Goal: Information Seeking & Learning: Understand process/instructions

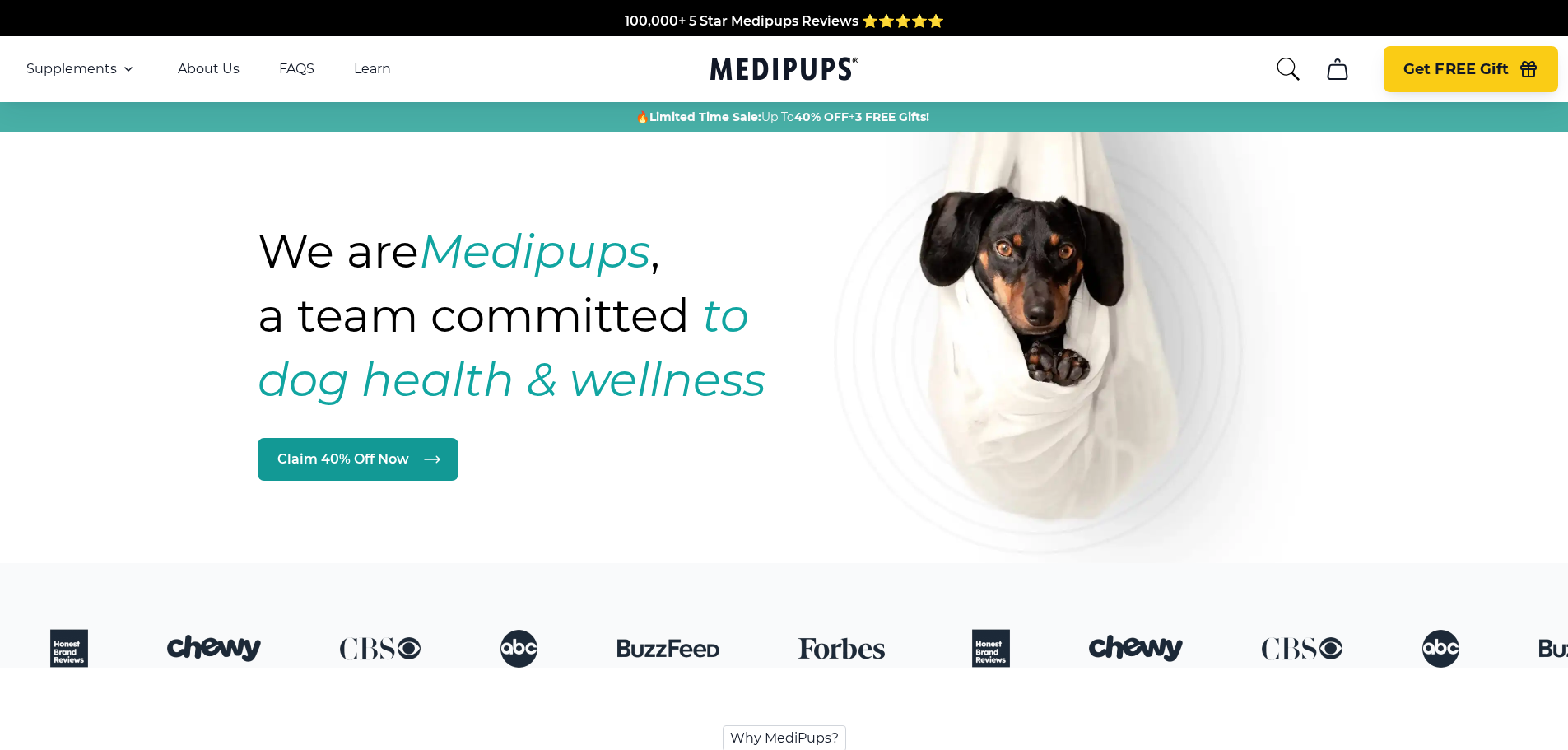
click at [1416, 77] on span "Get FREE Gift" at bounding box center [1456, 69] width 105 height 19
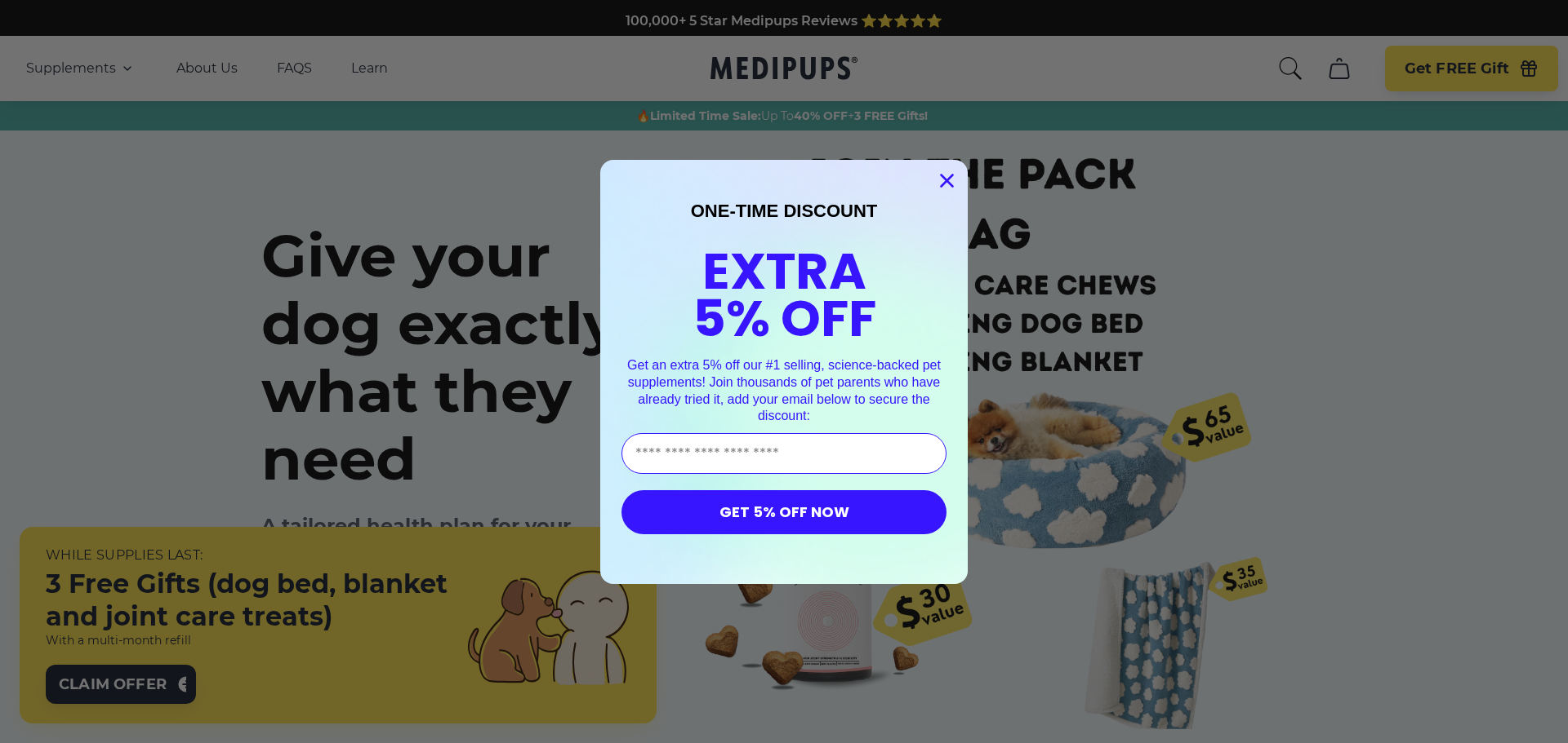
click at [946, 172] on circle "Close dialog" at bounding box center [947, 181] width 27 height 27
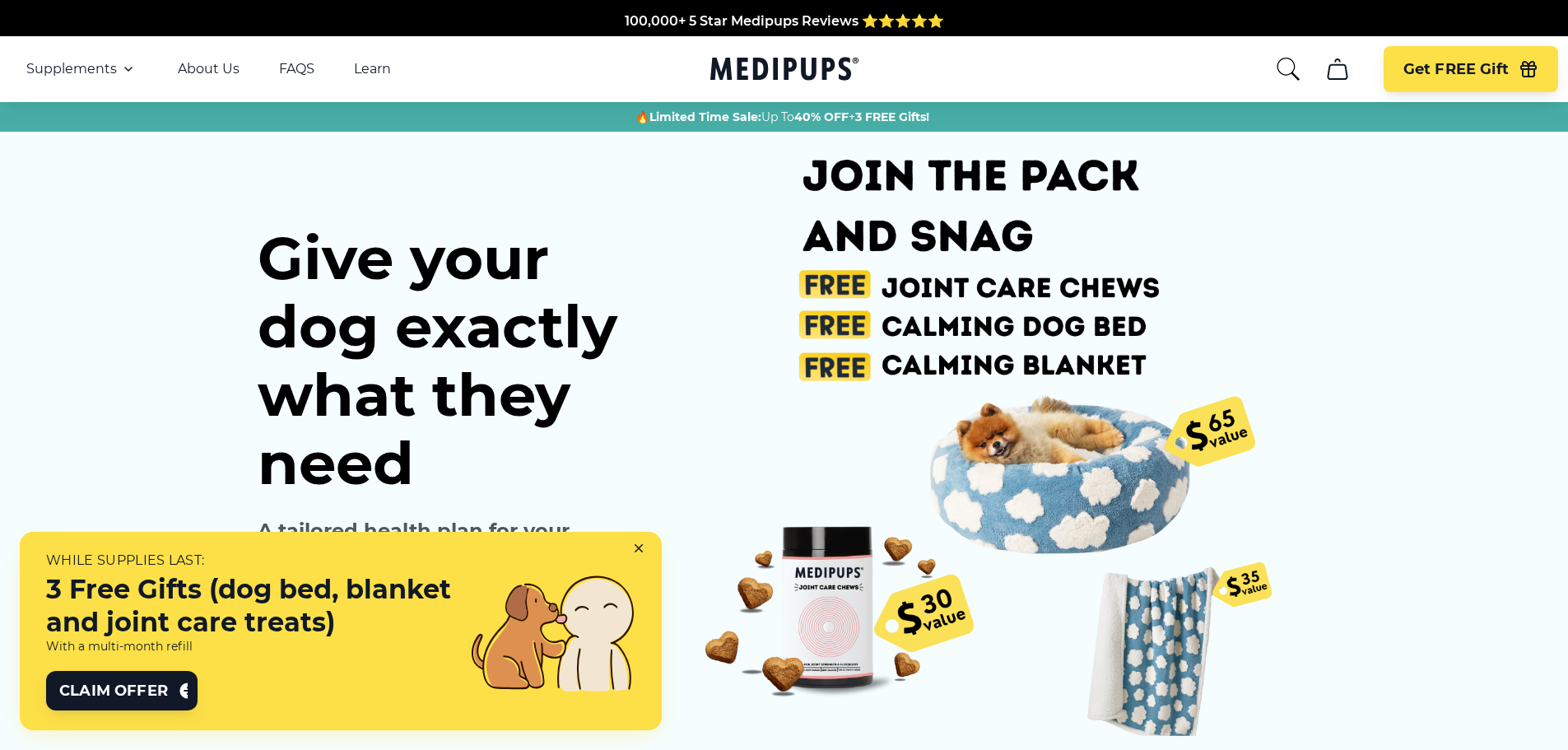
click at [1337, 74] on icon "cart" at bounding box center [1338, 69] width 27 height 27
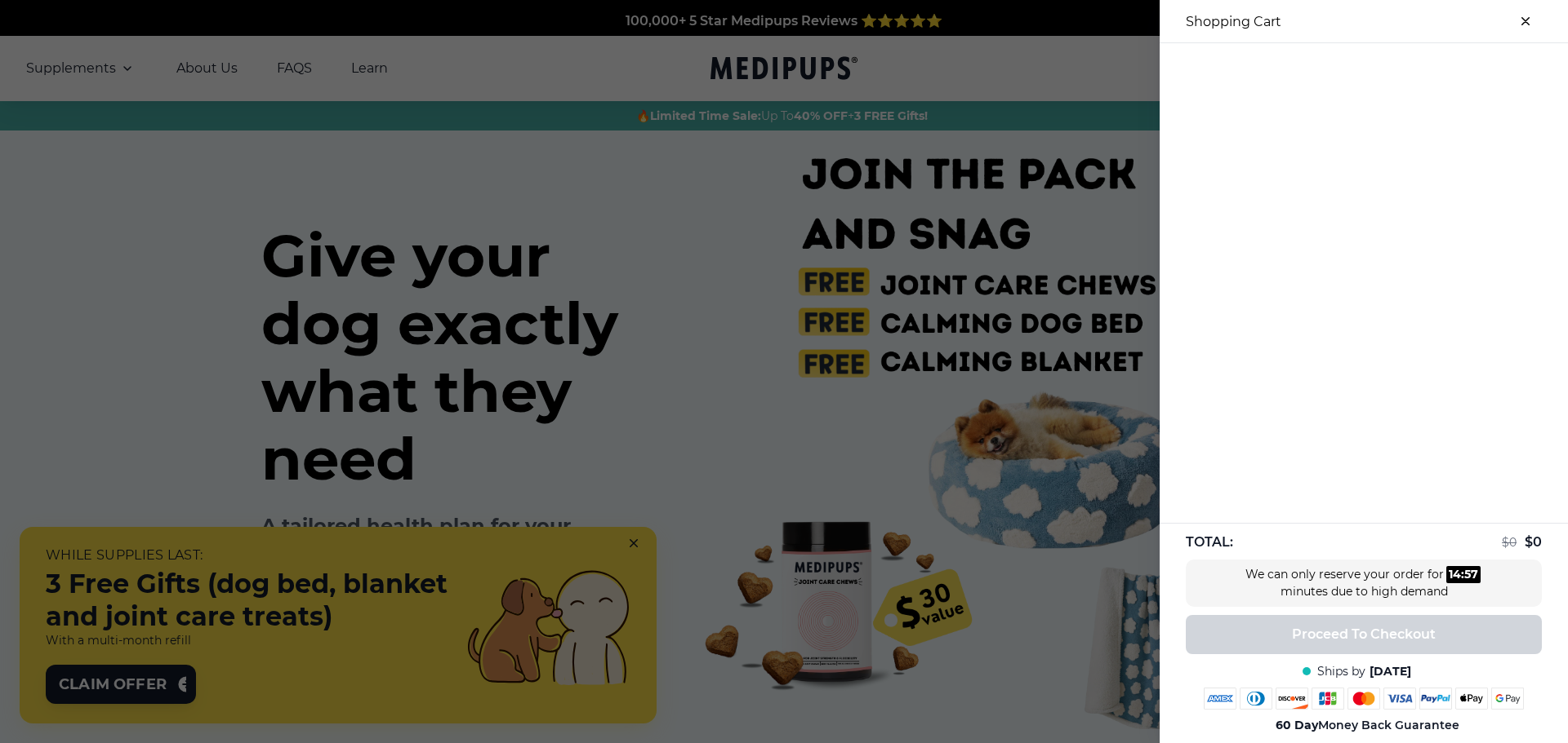
click at [1023, 66] on div at bounding box center [784, 371] width 1568 height 743
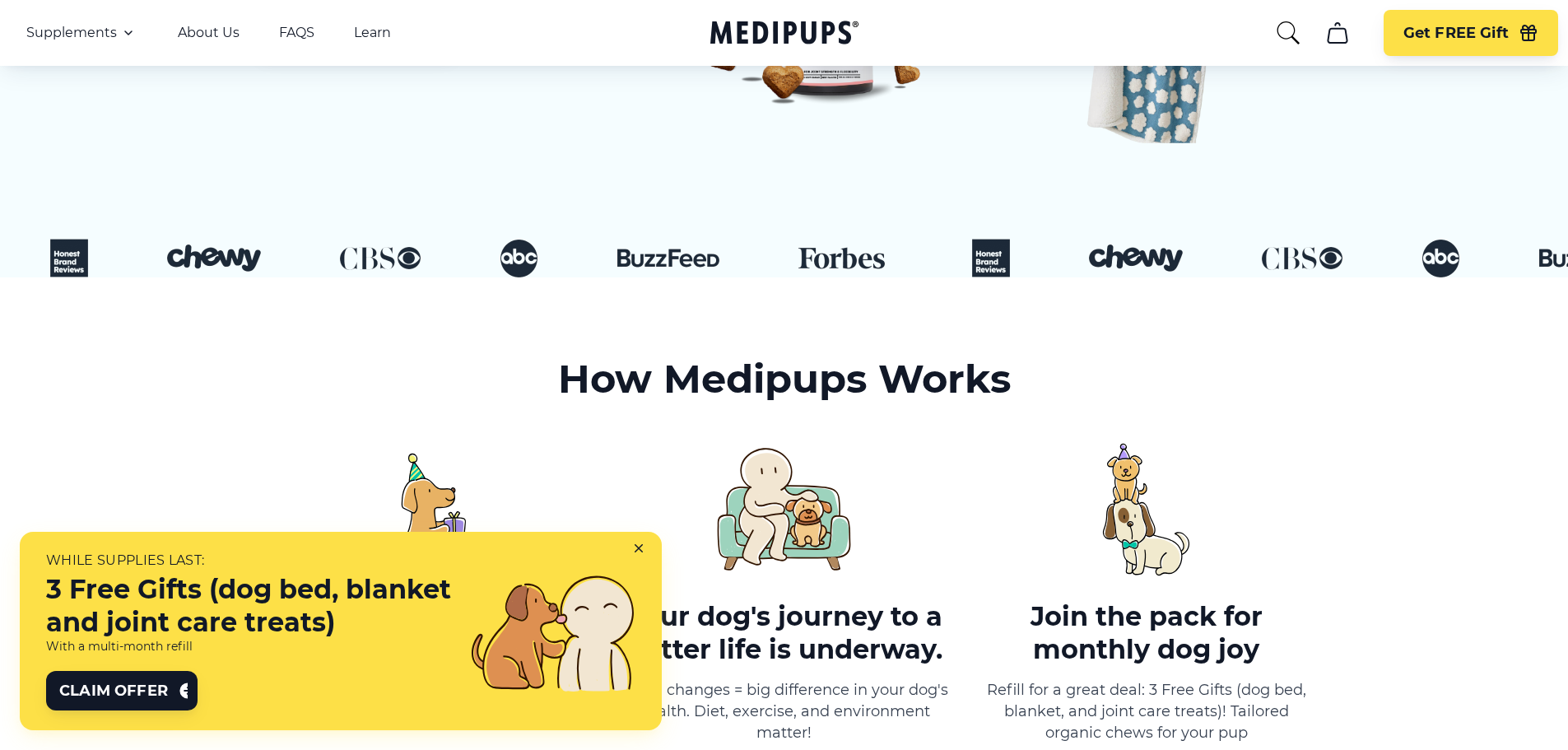
scroll to position [607, 0]
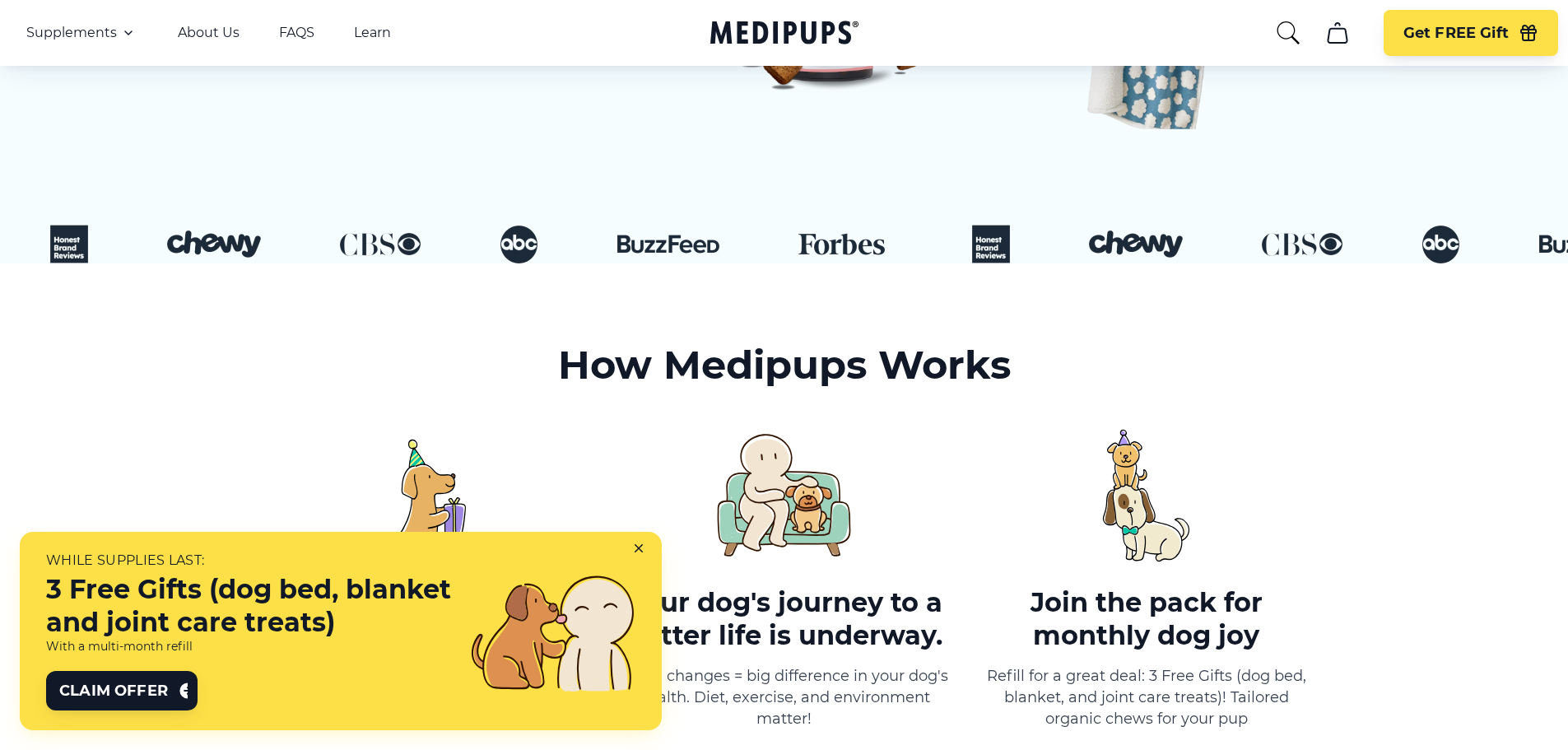
click at [639, 546] on icon at bounding box center [641, 551] width 15 height 15
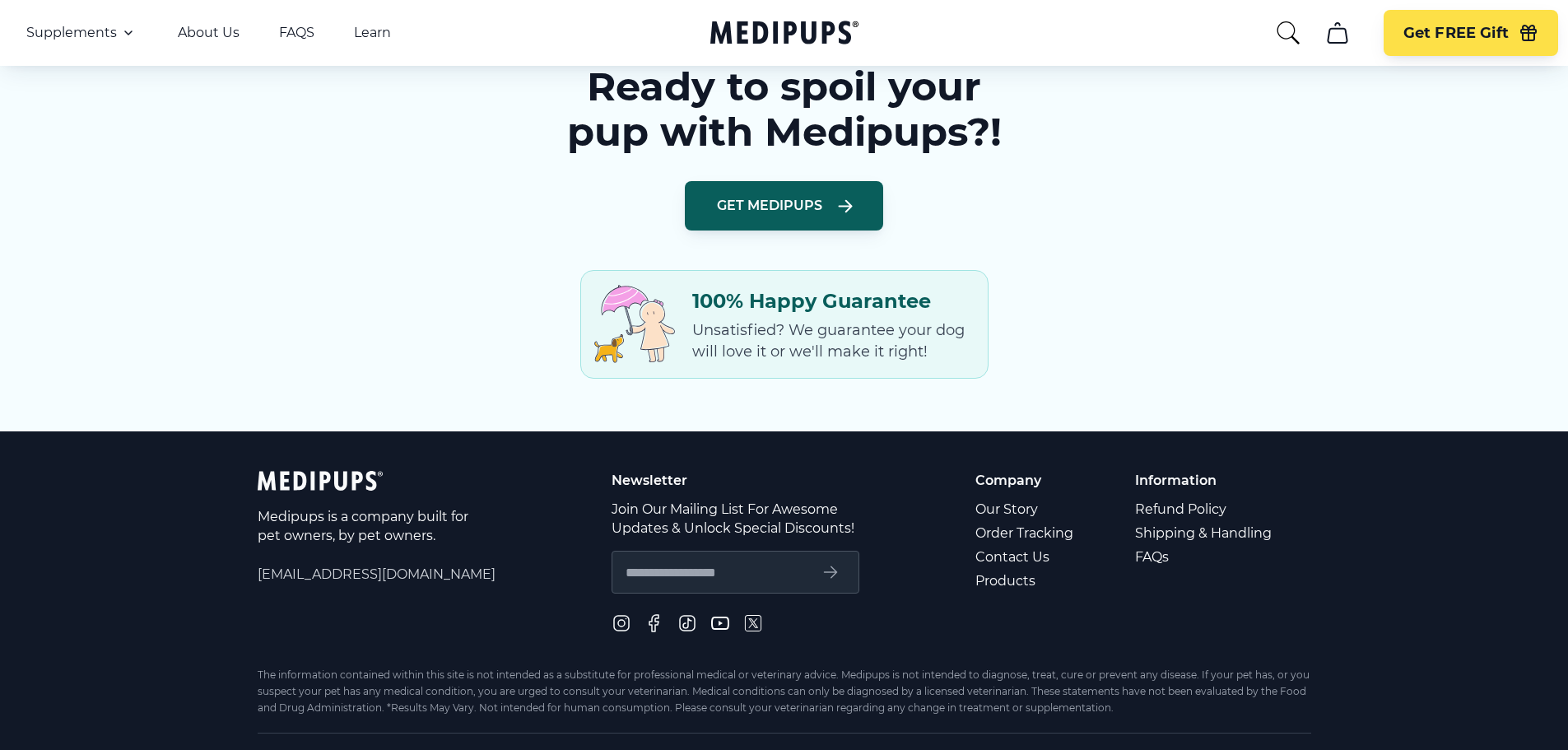
scroll to position [2341, 0]
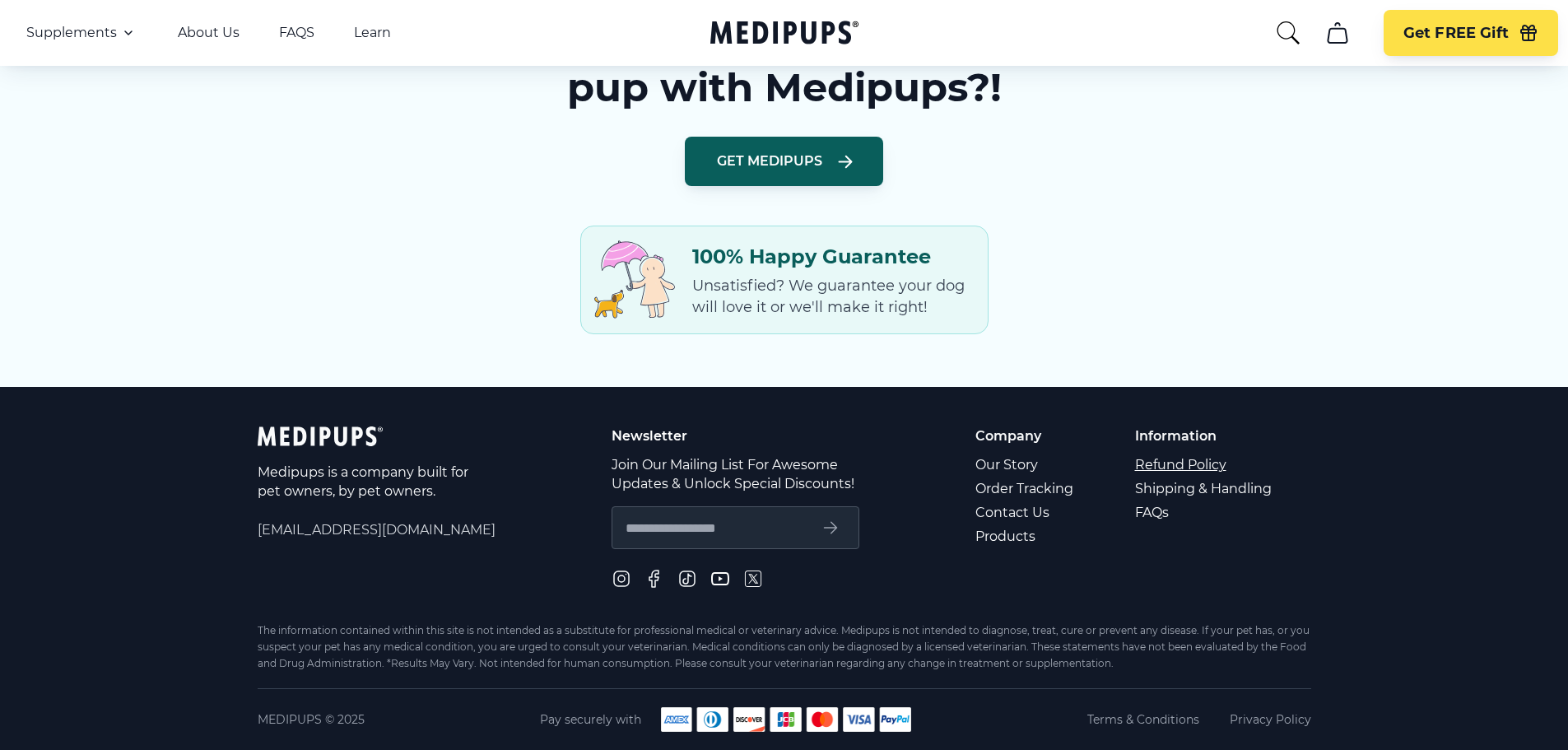
click at [1183, 466] on link "Refund Policy" at bounding box center [1205, 465] width 139 height 24
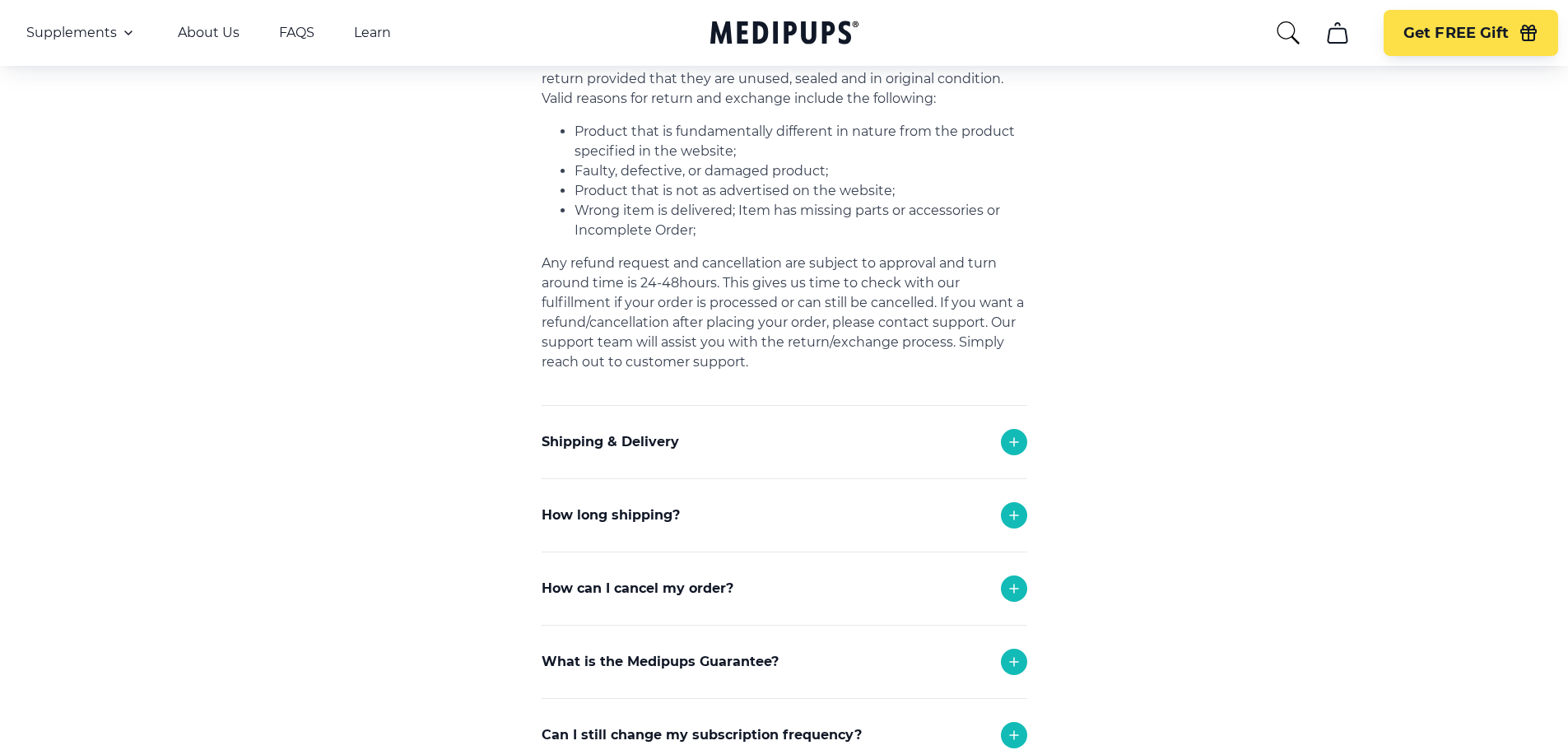
scroll to position [510, 0]
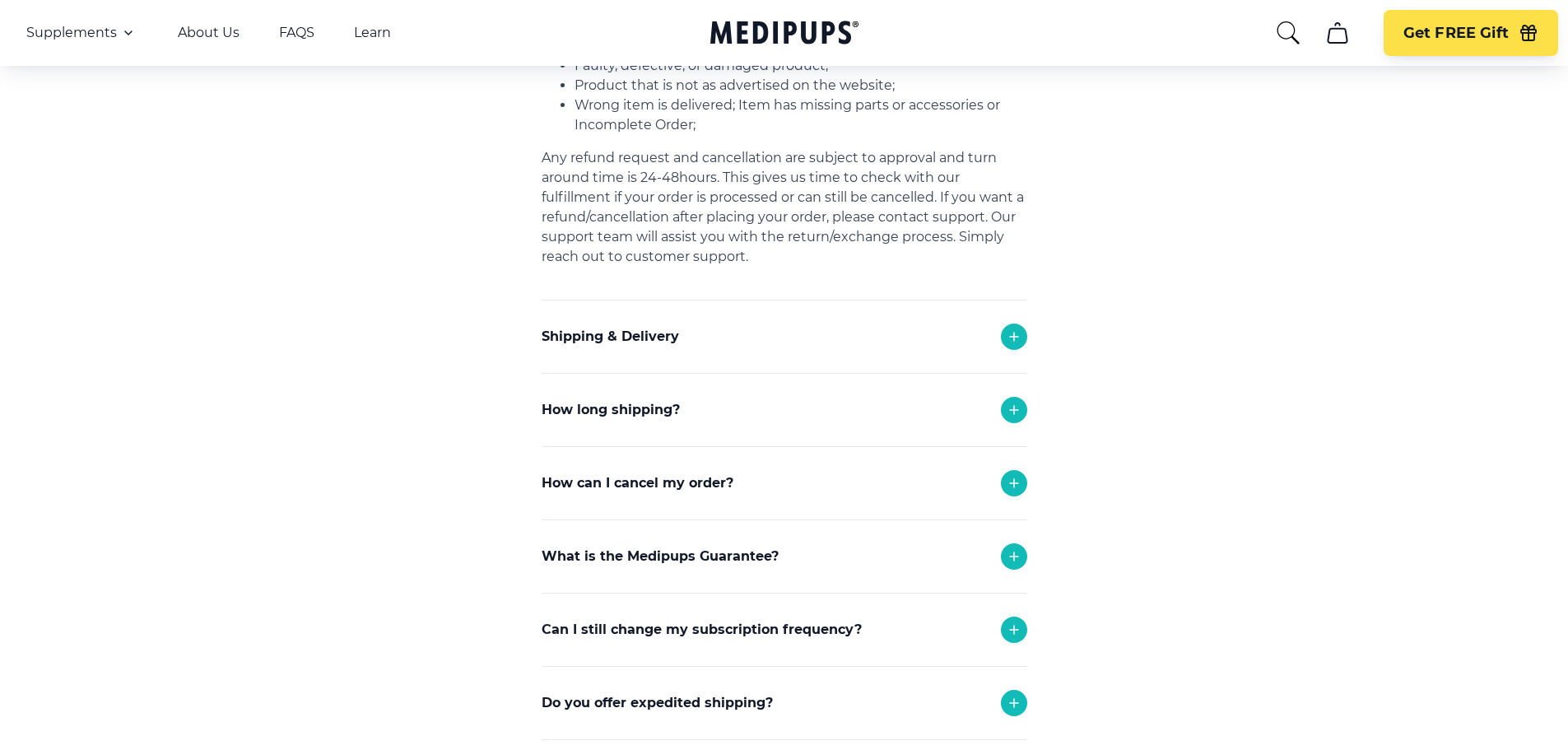
click at [1012, 487] on icon at bounding box center [1014, 484] width 20 height 20
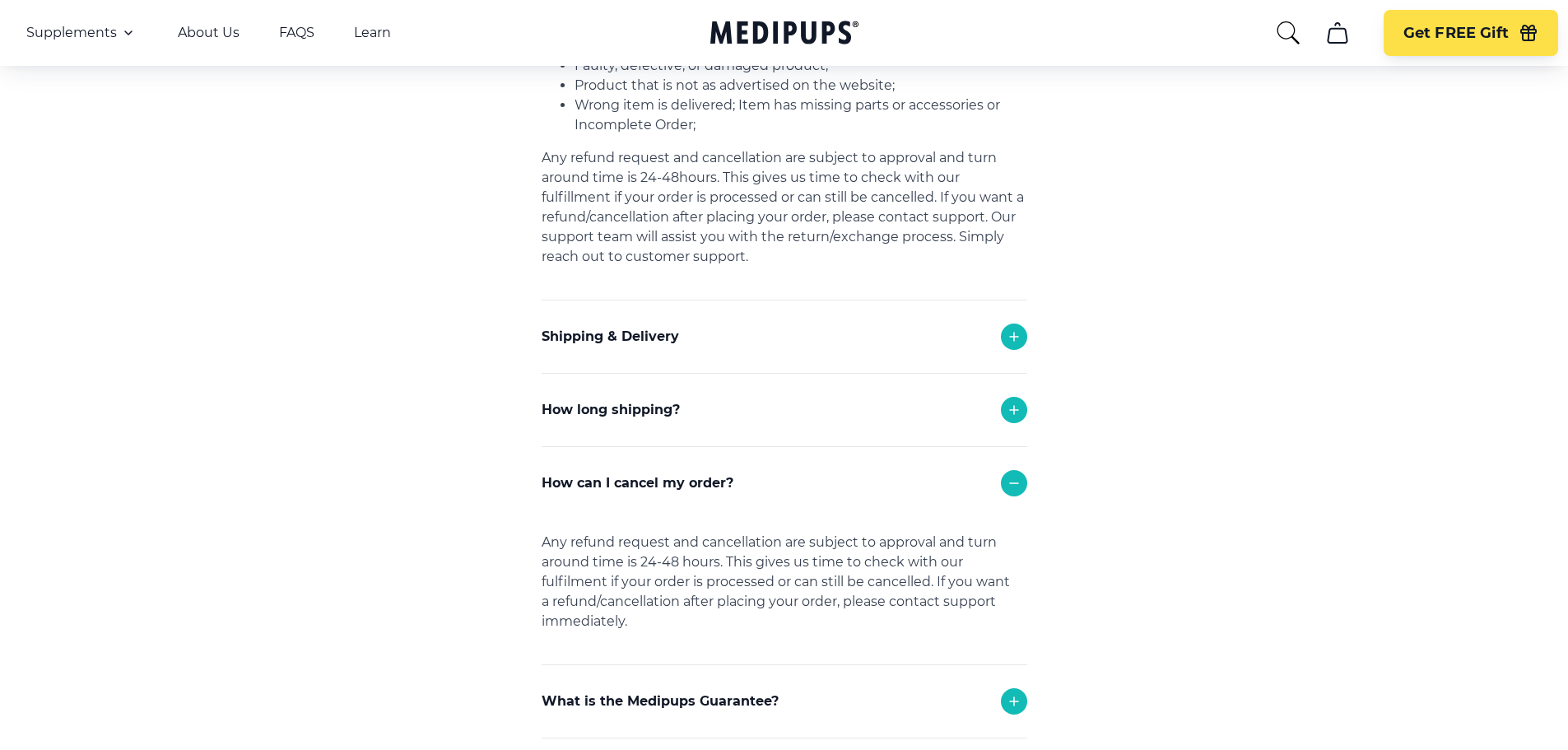
click at [1013, 487] on icon at bounding box center [1014, 484] width 20 height 20
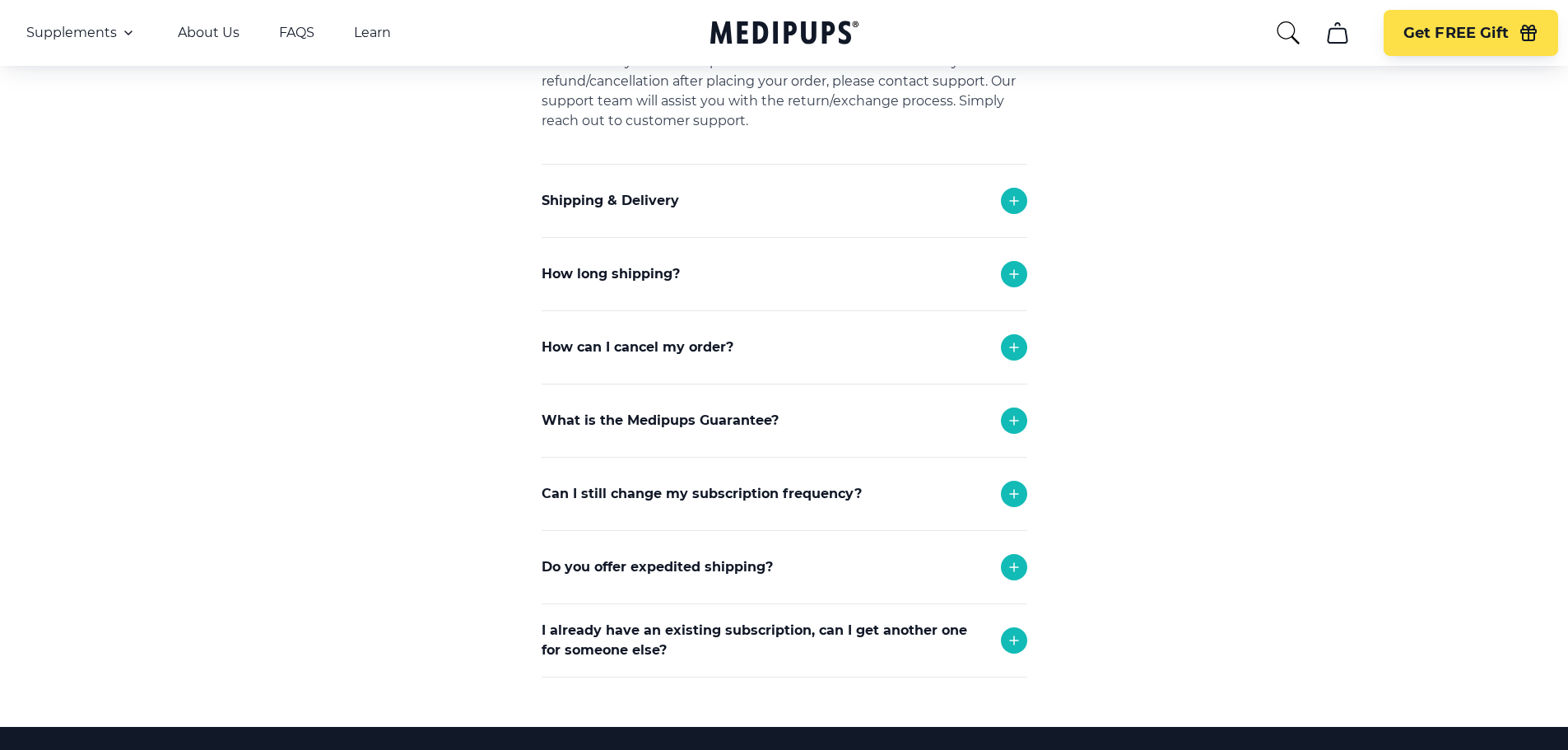
scroll to position [674, 0]
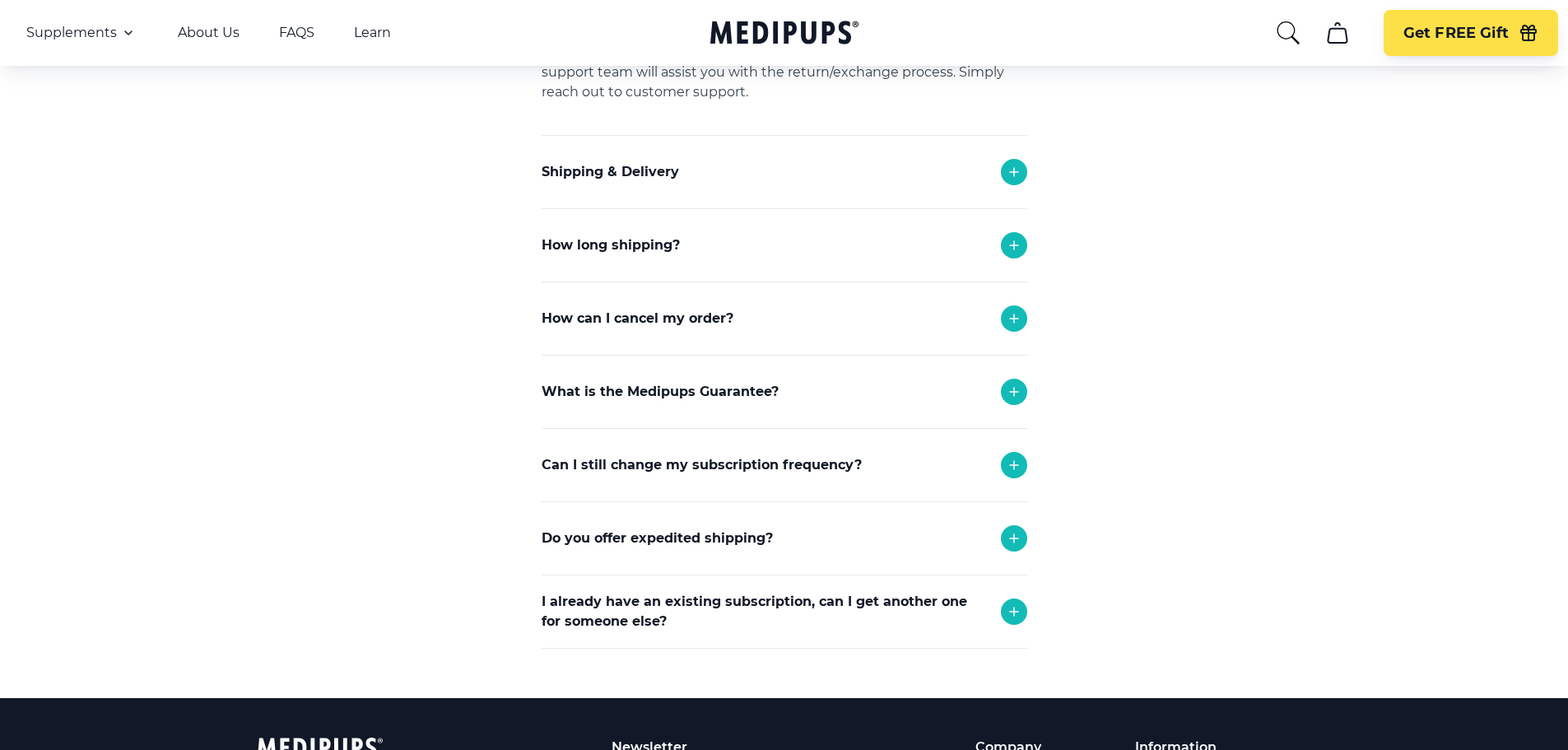
click at [1017, 322] on icon at bounding box center [1014, 318] width 20 height 20
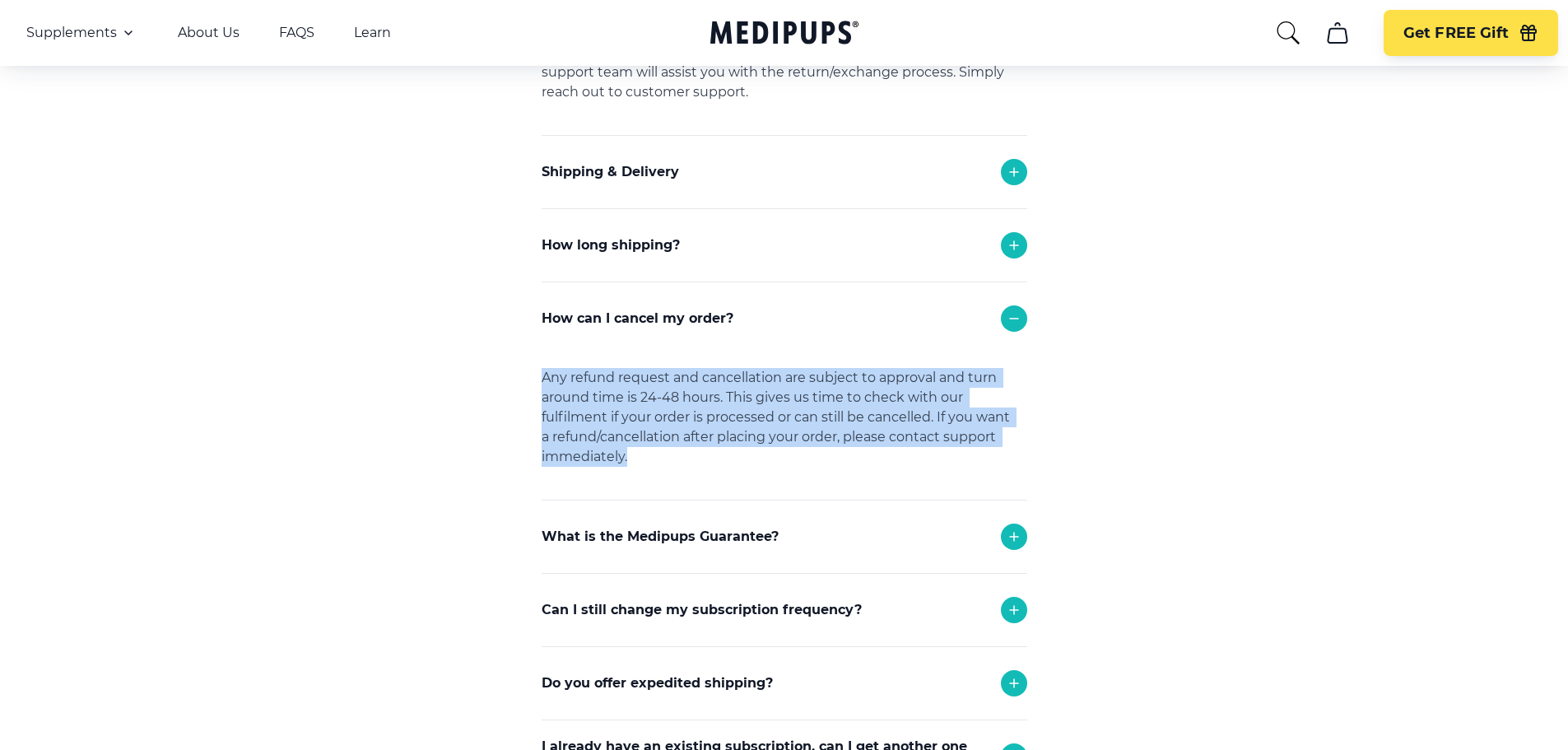
drag, startPoint x: 543, startPoint y: 378, endPoint x: 634, endPoint y: 455, distance: 119.2
click at [634, 455] on div "Any refund request and cancellation are subject to approval and turn around tim…" at bounding box center [784, 427] width 486 height 145
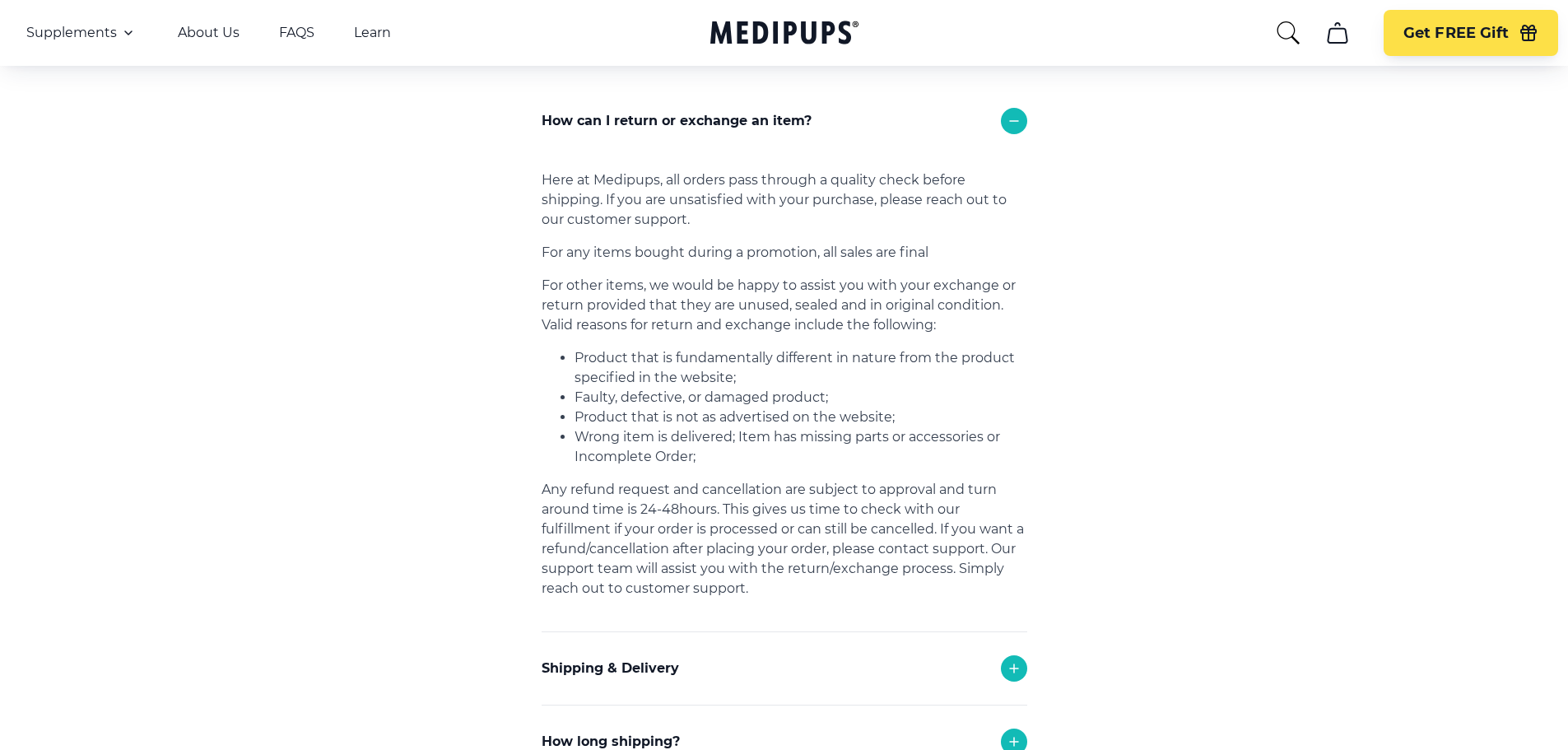
scroll to position [0, 0]
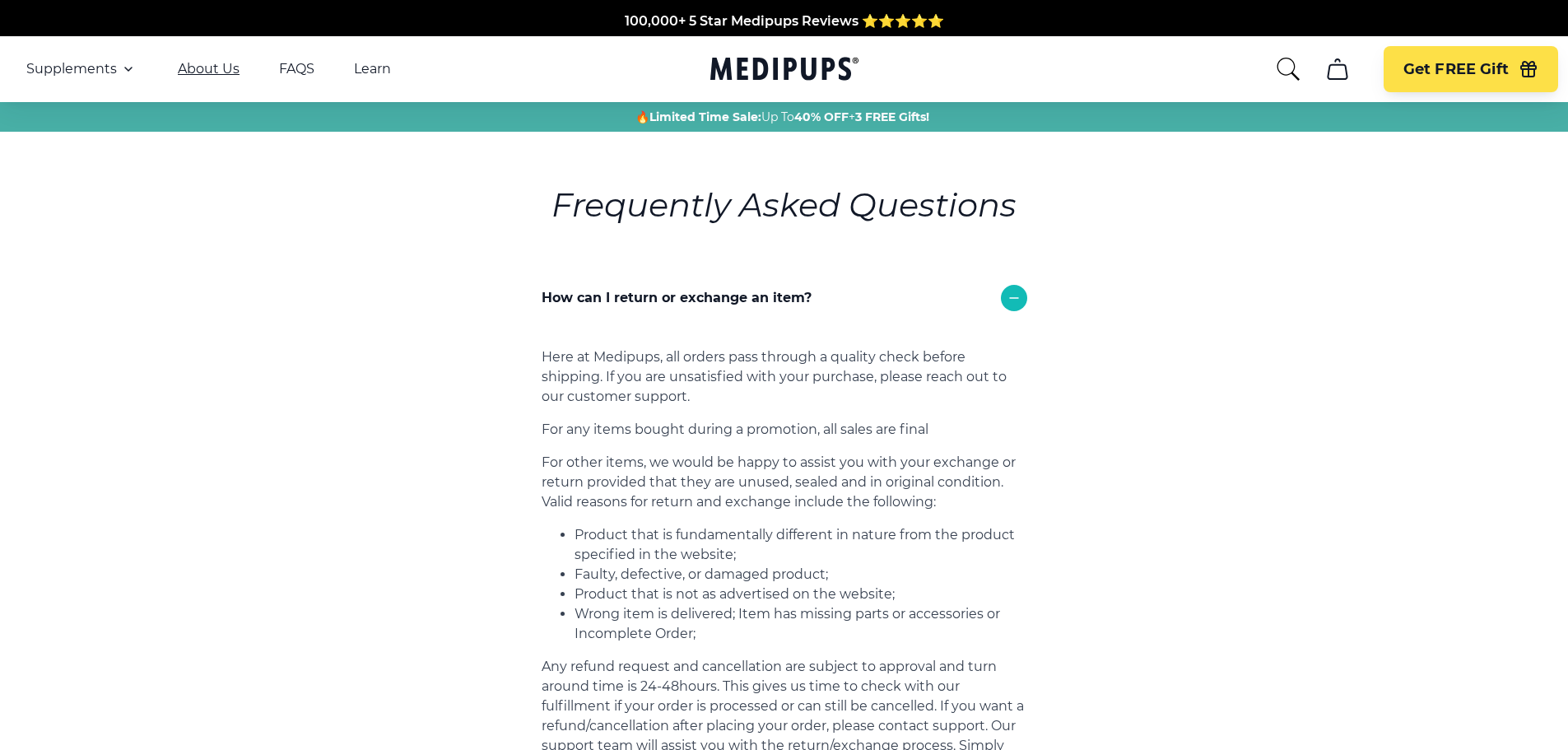
click at [215, 70] on link "About Us" at bounding box center [209, 69] width 62 height 17
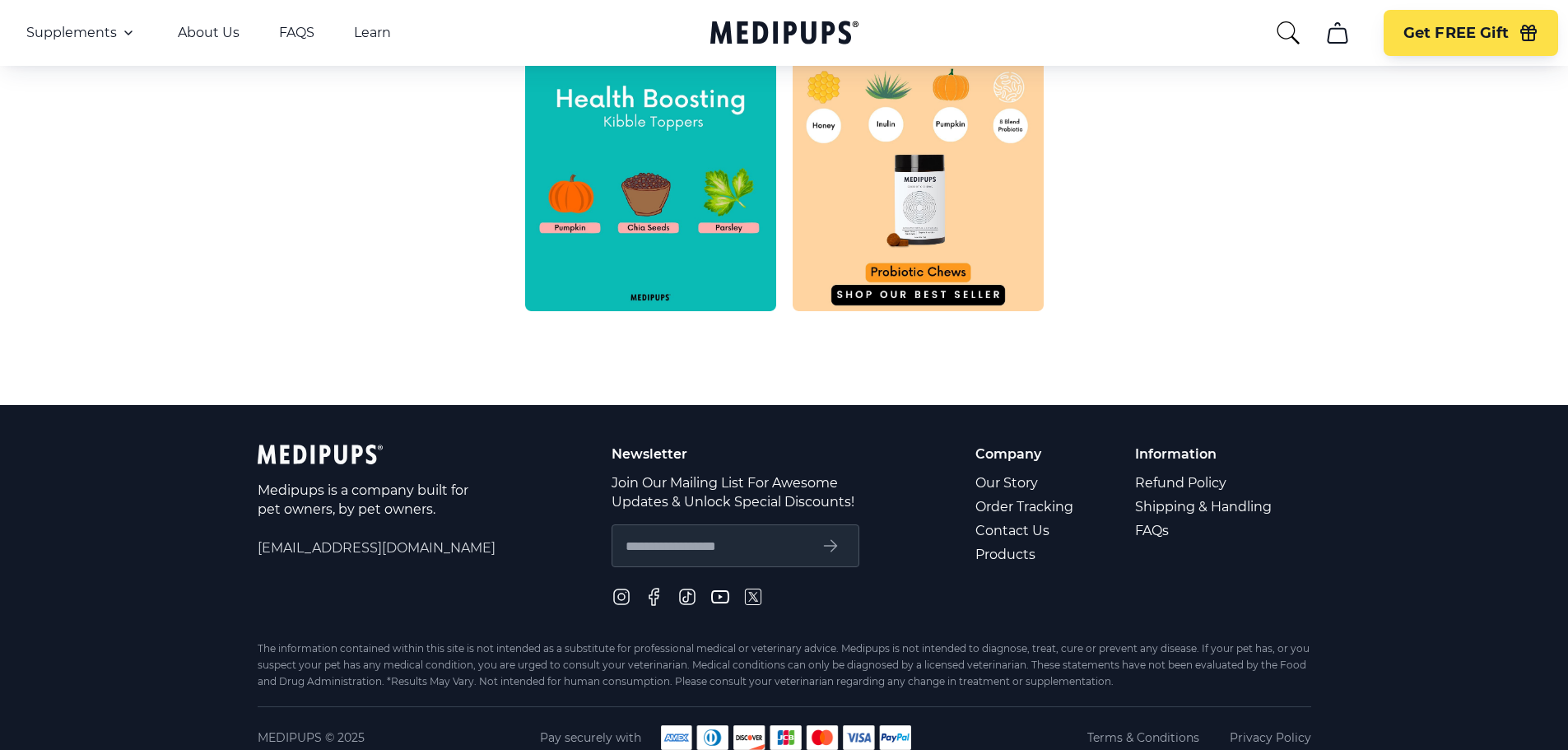
scroll to position [791, 0]
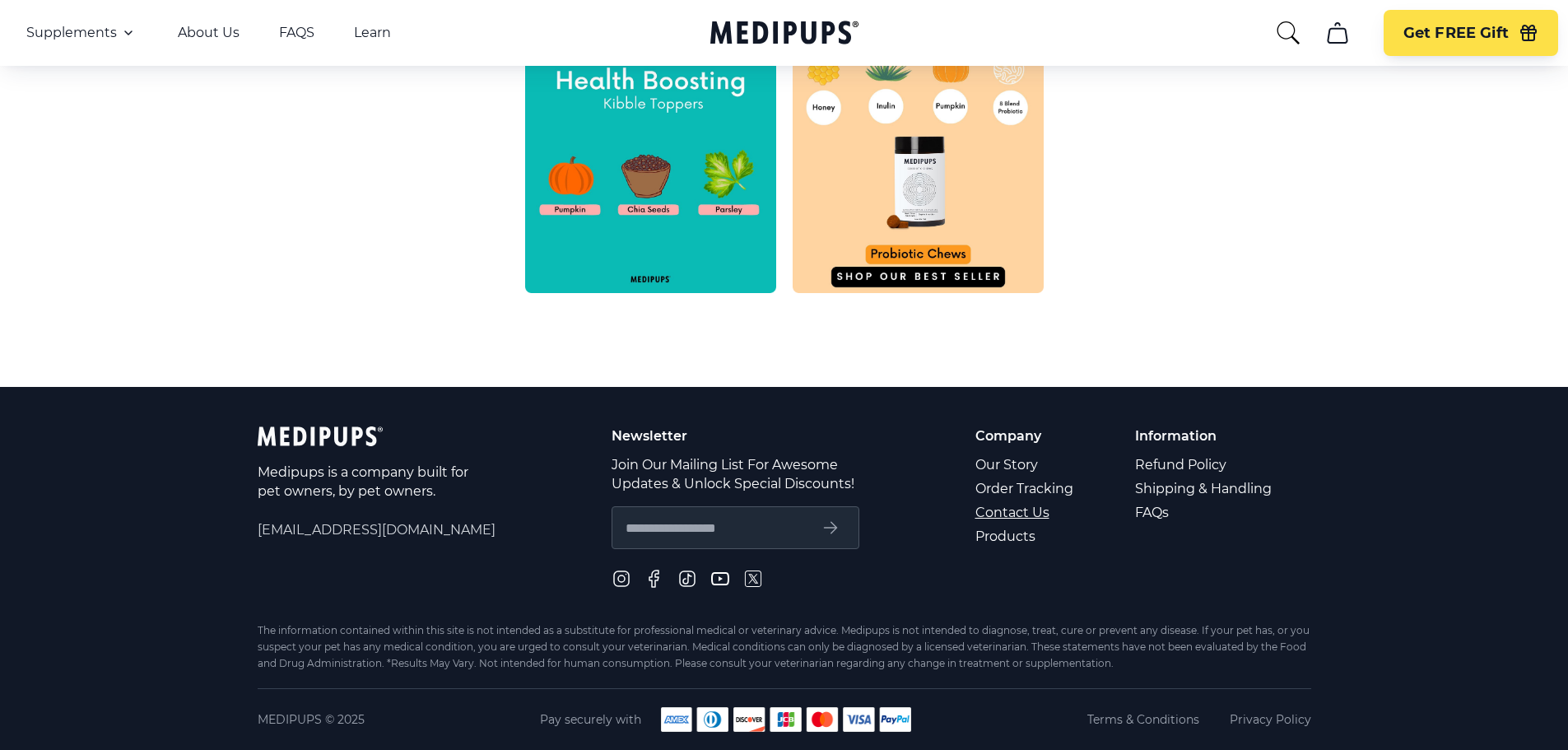
click at [1005, 511] on link "Contact Us" at bounding box center [1025, 512] width 100 height 24
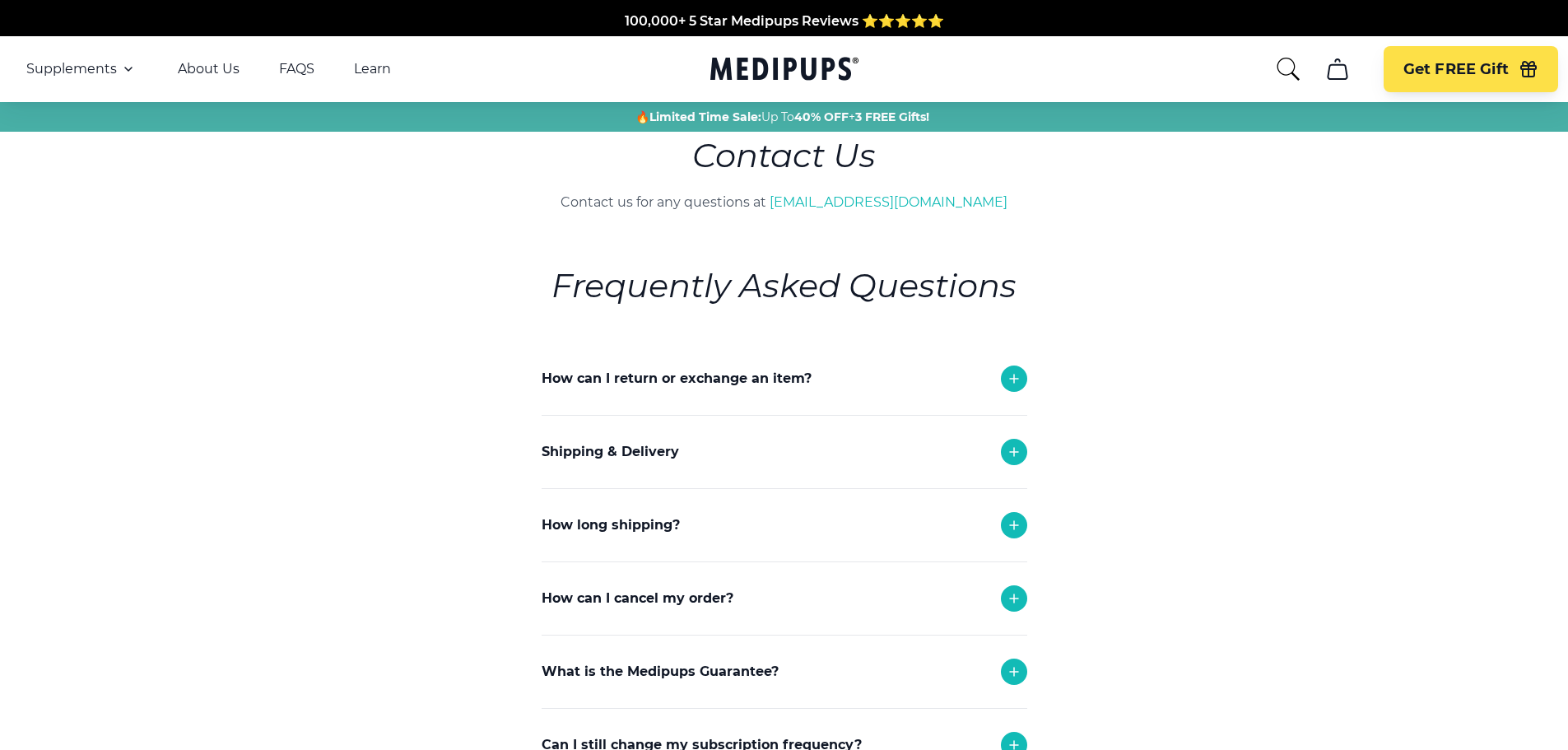
click at [1015, 378] on icon at bounding box center [1014, 378] width 8 height 8
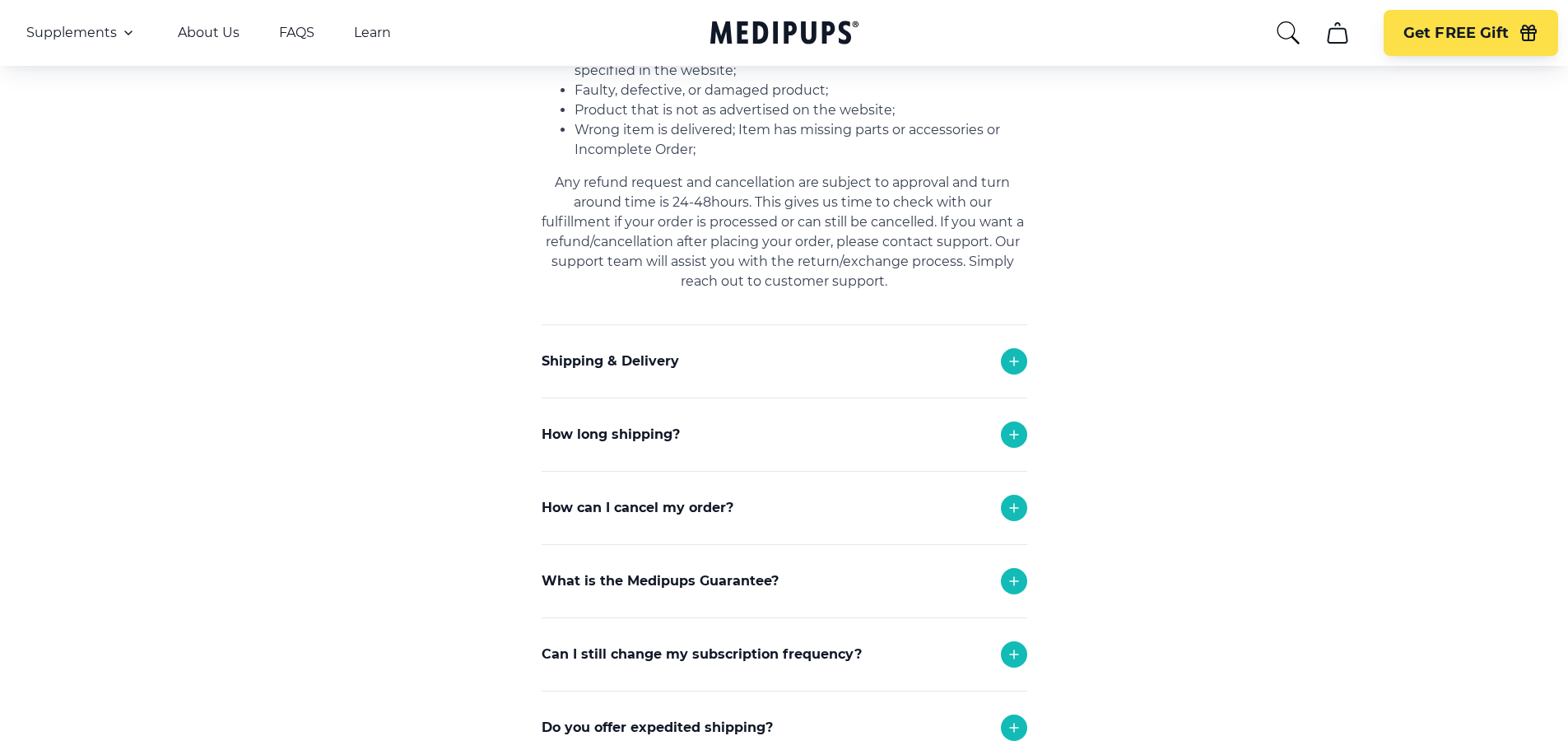
scroll to position [577, 0]
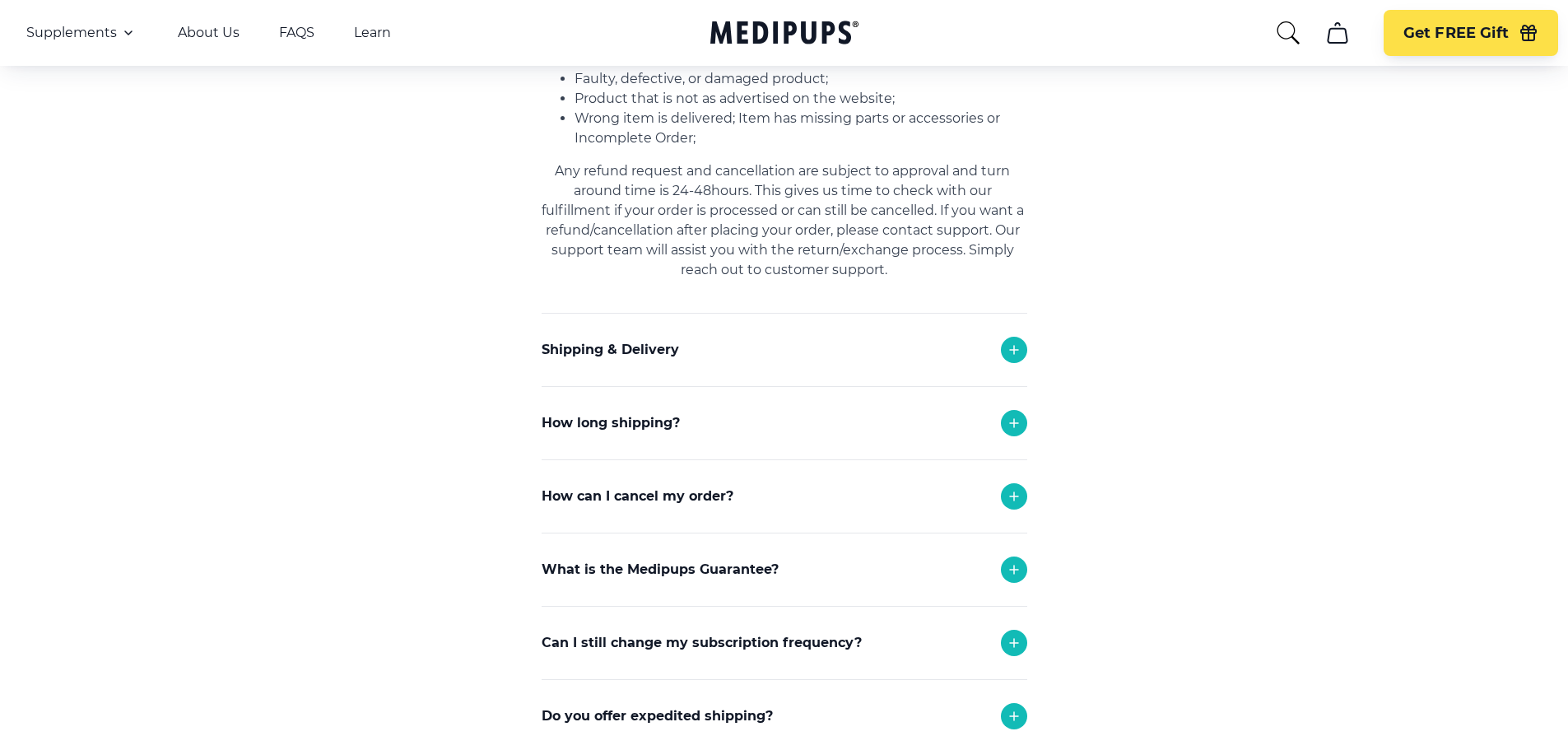
click at [1010, 564] on icon at bounding box center [1014, 570] width 20 height 20
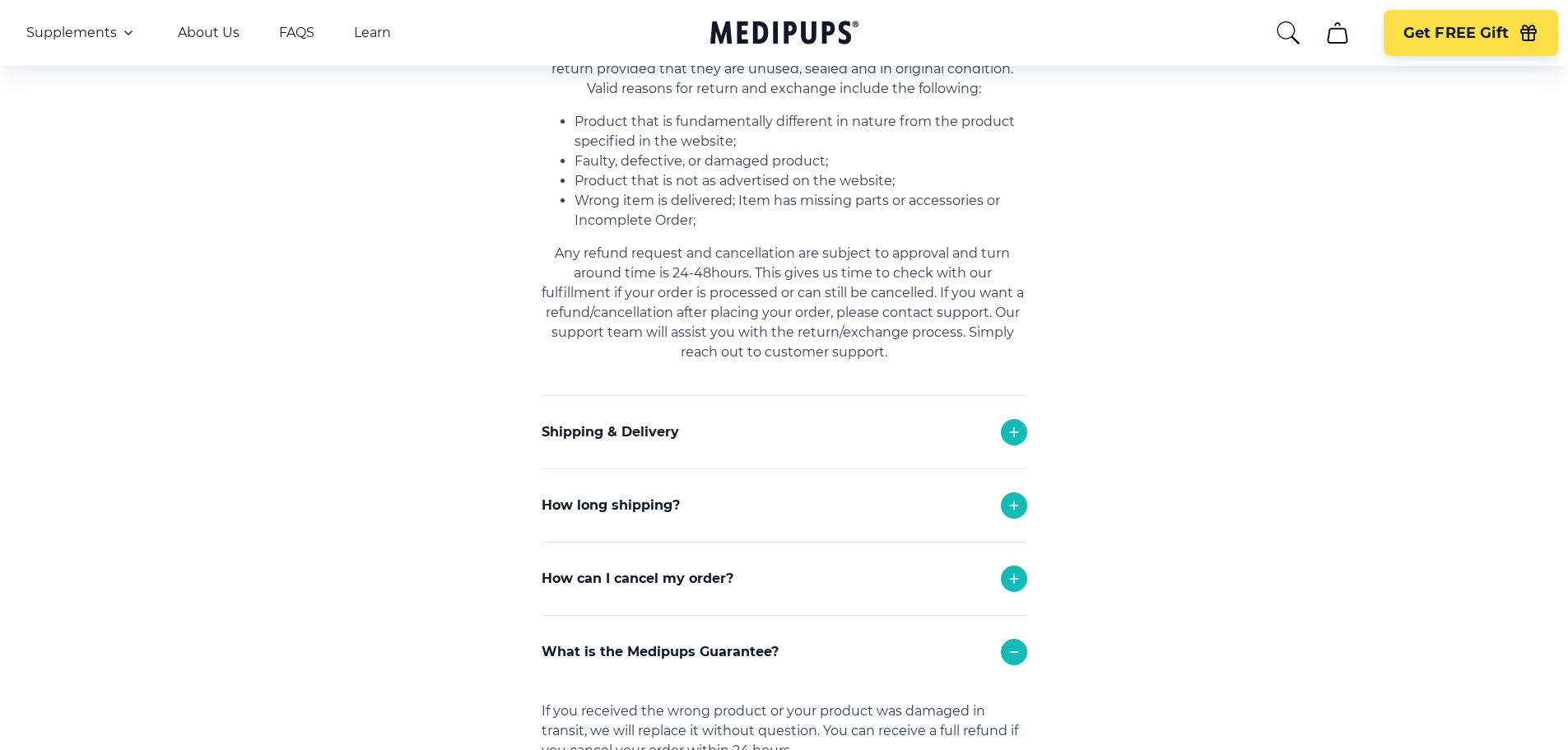
scroll to position [0, 0]
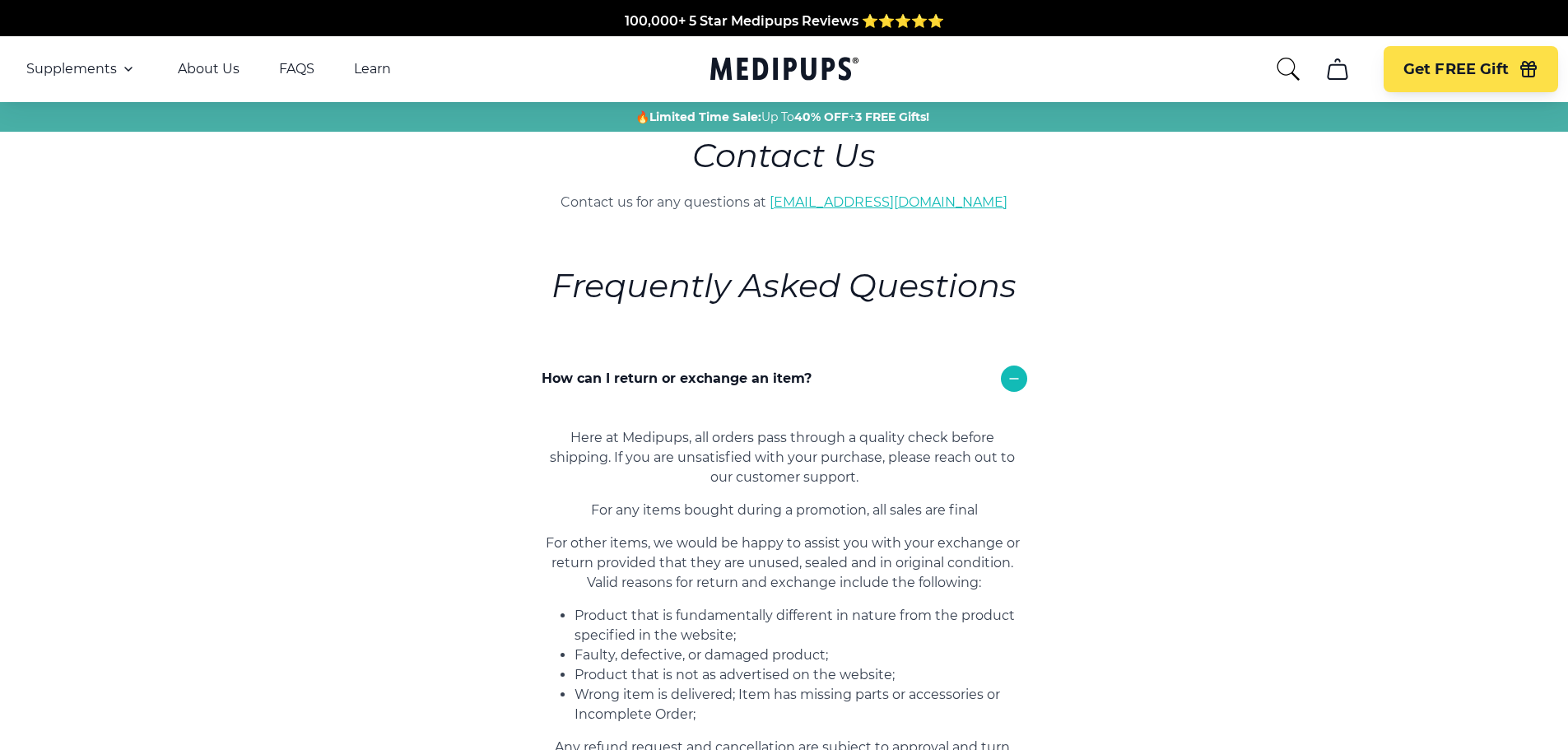
click at [854, 206] on link "[EMAIL_ADDRESS][DOMAIN_NAME]" at bounding box center [888, 202] width 238 height 16
